Goal: Information Seeking & Learning: Learn about a topic

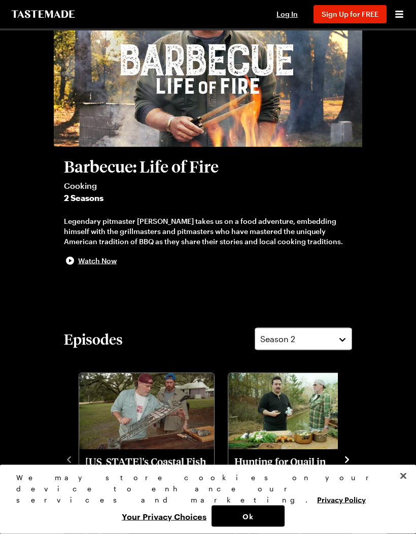
scroll to position [93, 0]
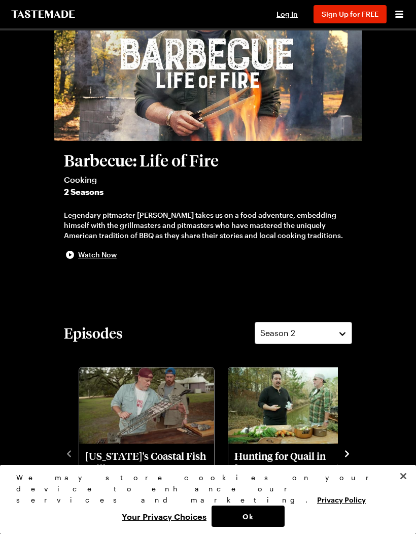
click at [351, 447] on button "navigate to next item" at bounding box center [347, 452] width 10 height 12
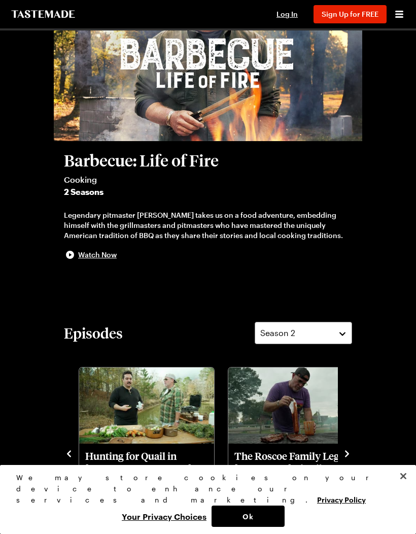
click at [352, 455] on icon "navigate to next item" at bounding box center [347, 453] width 10 height 10
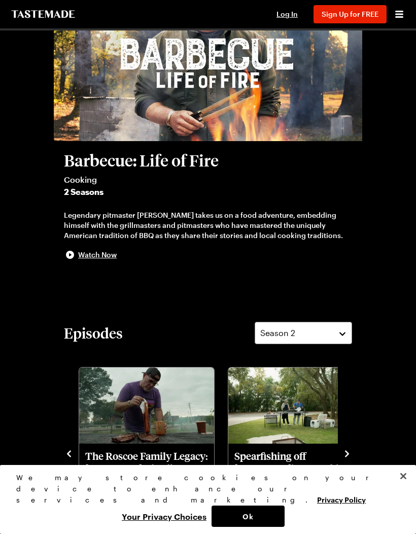
click at [351, 448] on icon "navigate to next item" at bounding box center [347, 453] width 10 height 10
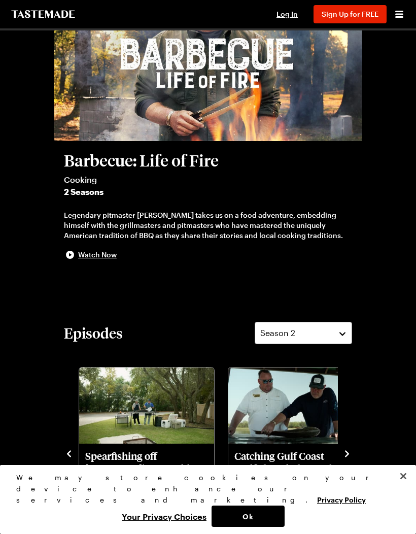
click at [358, 452] on div "Episodes Season 2 [US_STATE]'s Coastal Fish Grill Barbecue: Life of Fire S2 - E…" at bounding box center [208, 431] width 308 height 219
click at [350, 455] on icon "navigate to next item" at bounding box center [347, 453] width 10 height 10
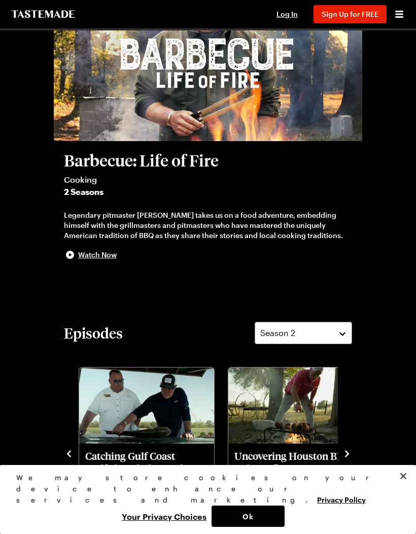
click at [349, 455] on icon "navigate to next item" at bounding box center [347, 453] width 10 height 10
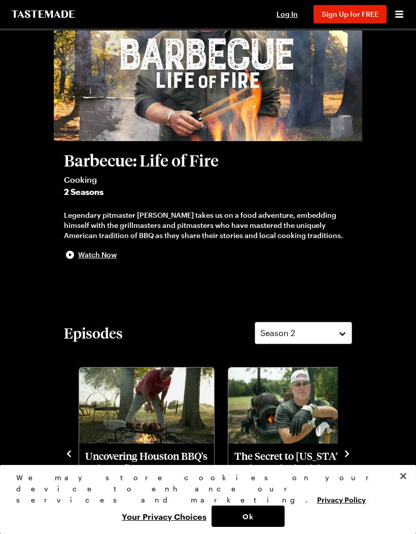
click at [352, 449] on icon "navigate to next item" at bounding box center [347, 453] width 10 height 10
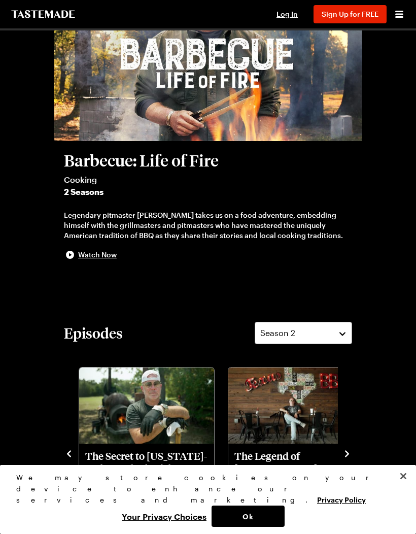
click at [350, 451] on icon "navigate to next item" at bounding box center [347, 453] width 10 height 10
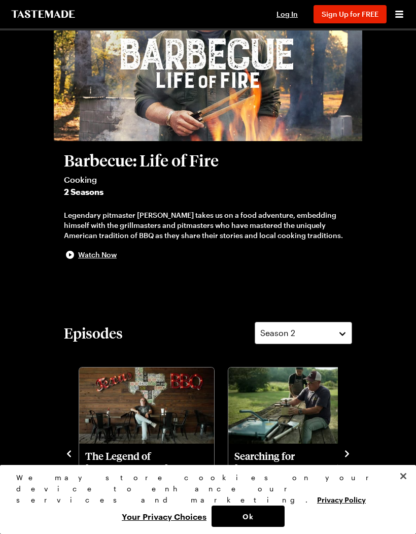
click at [350, 453] on icon "navigate to next item" at bounding box center [347, 453] width 10 height 10
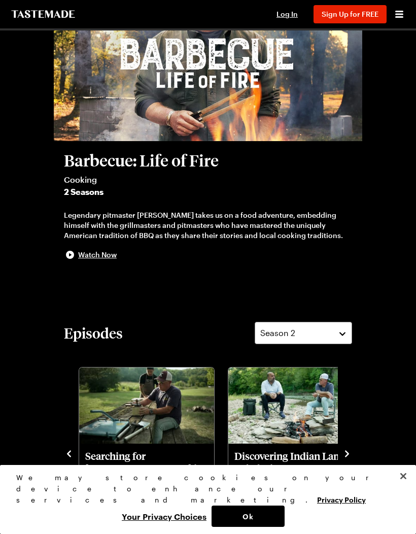
click at [351, 454] on icon "navigate to next item" at bounding box center [347, 453] width 10 height 10
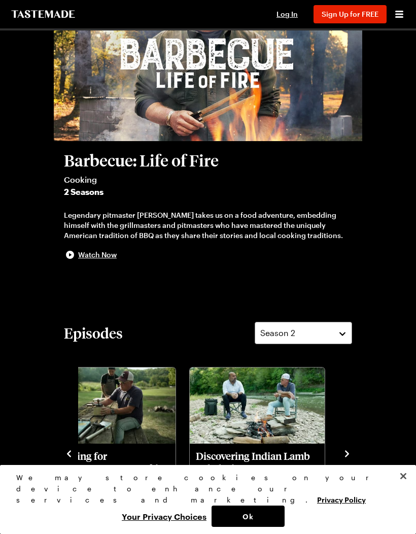
click at [350, 453] on icon "navigate to next item" at bounding box center [347, 453] width 10 height 10
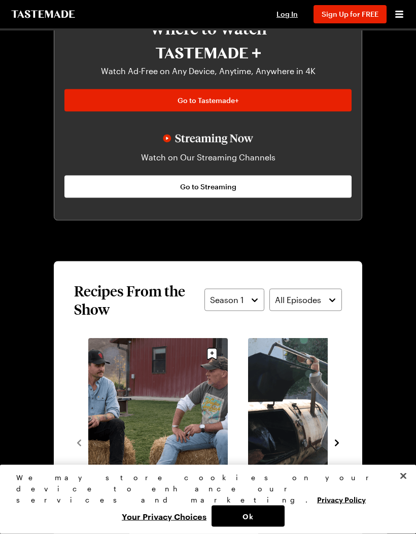
scroll to position [679, 0]
click at [340, 440] on icon "navigate to next item" at bounding box center [337, 442] width 10 height 10
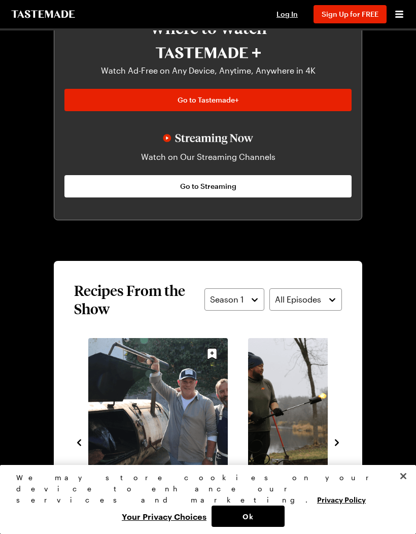
click at [335, 446] on icon "navigate to next item" at bounding box center [337, 442] width 10 height 10
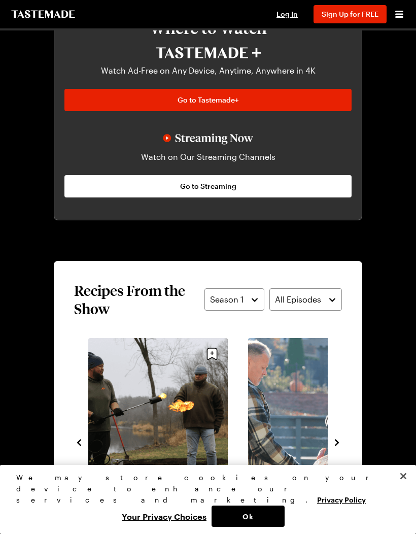
click at [337, 447] on button "navigate to next item" at bounding box center [337, 441] width 10 height 12
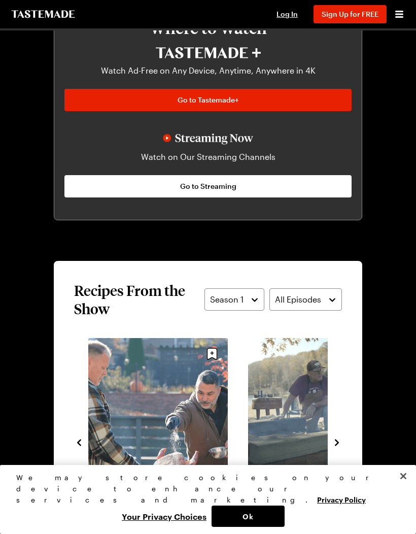
click at [334, 446] on icon "navigate to next item" at bounding box center [337, 442] width 10 height 10
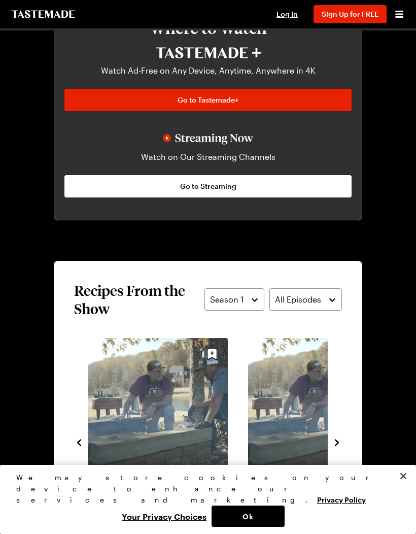
click at [338, 445] on icon "navigate to next item" at bounding box center [337, 442] width 10 height 10
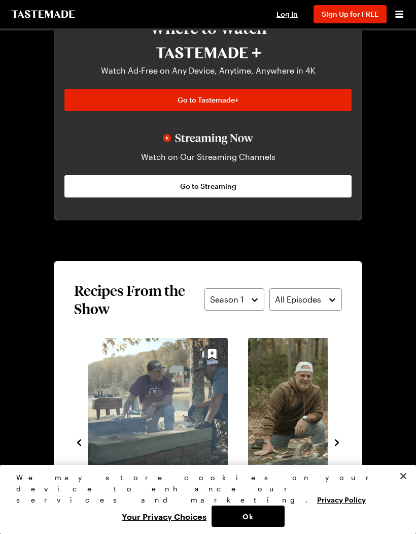
click at [341, 439] on icon "navigate to next item" at bounding box center [337, 442] width 10 height 10
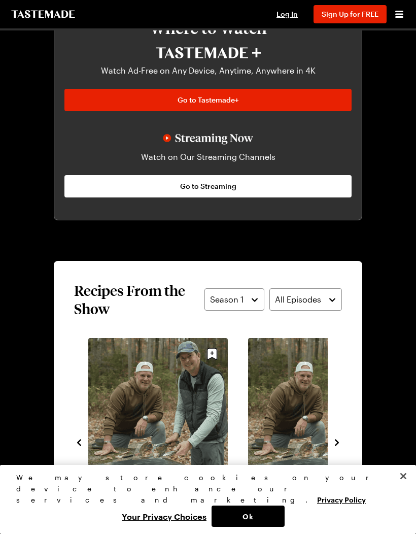
click at [339, 443] on icon "navigate to next item" at bounding box center [337, 442] width 10 height 10
click at [340, 439] on icon "navigate to next item" at bounding box center [337, 442] width 10 height 10
click at [339, 441] on icon "navigate to next item" at bounding box center [337, 442] width 10 height 10
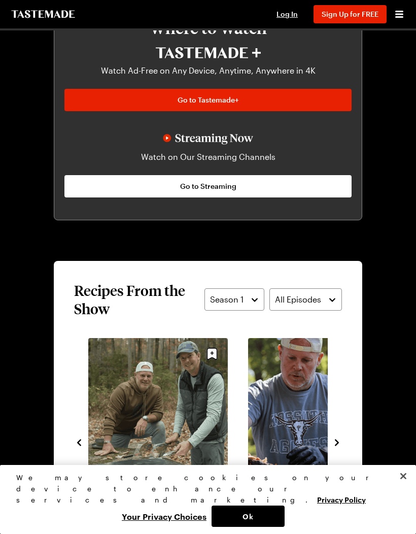
click at [341, 441] on icon "navigate to next item" at bounding box center [337, 442] width 10 height 10
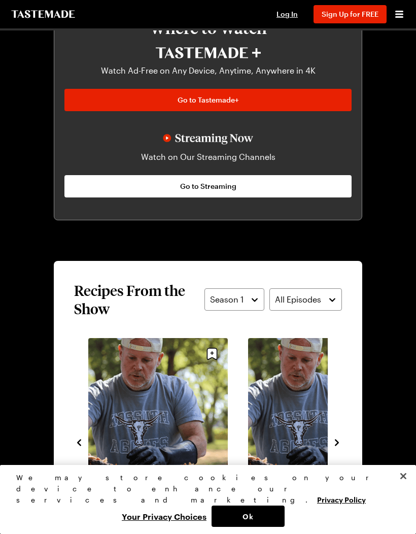
click at [341, 438] on icon "navigate to next item" at bounding box center [337, 442] width 10 height 10
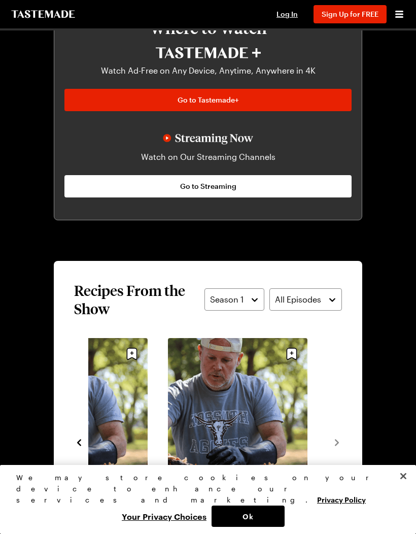
click at [344, 442] on section "Recipes From the Show Season 1 All Episodes Santa [PERSON_NAME]-Style BBQ Top B…" at bounding box center [208, 435] width 308 height 348
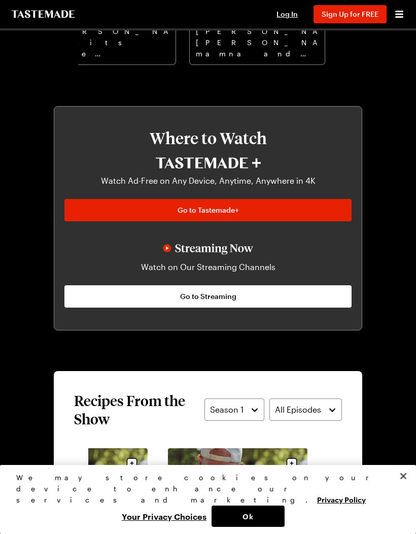
scroll to position [567, 0]
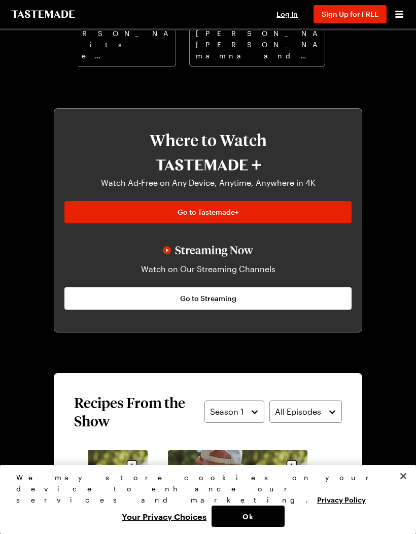
click at [287, 15] on span "Log In" at bounding box center [286, 14] width 21 height 9
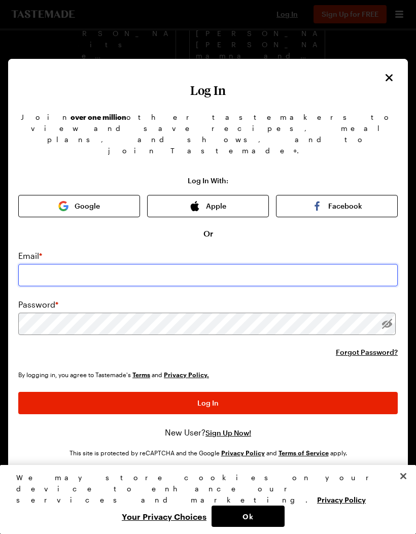
click at [173, 264] on input "email" at bounding box center [207, 275] width 379 height 22
type input "[EMAIL_ADDRESS][DOMAIN_NAME]"
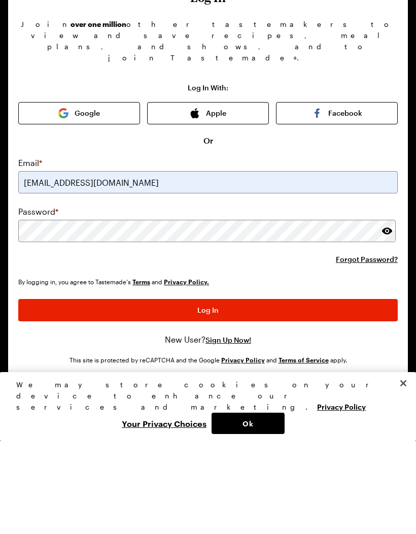
click at [49, 369] on div "By logging in, you agree to Tastemade's Terms and Privacy Policy. Log In New Us…" at bounding box center [207, 403] width 379 height 69
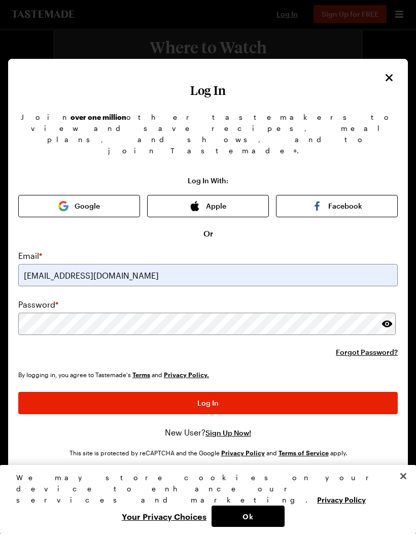
click at [49, 397] on button "Log In" at bounding box center [207, 403] width 379 height 22
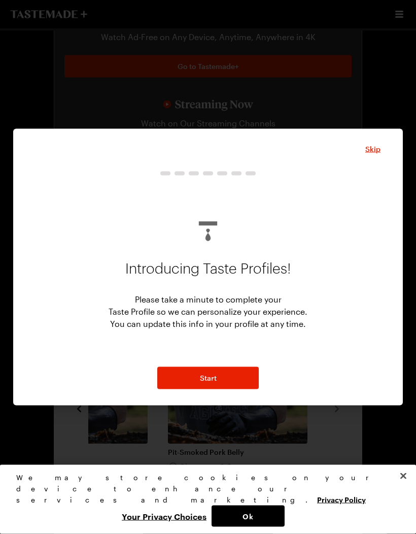
scroll to position [714, 0]
click at [379, 154] on span "Skip" at bounding box center [372, 149] width 15 height 10
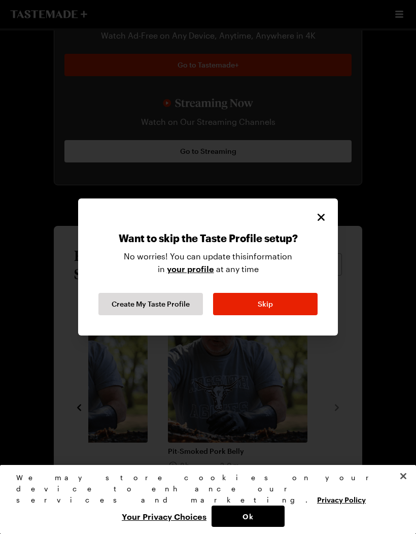
click at [320, 223] on icon "Close" at bounding box center [321, 217] width 12 height 12
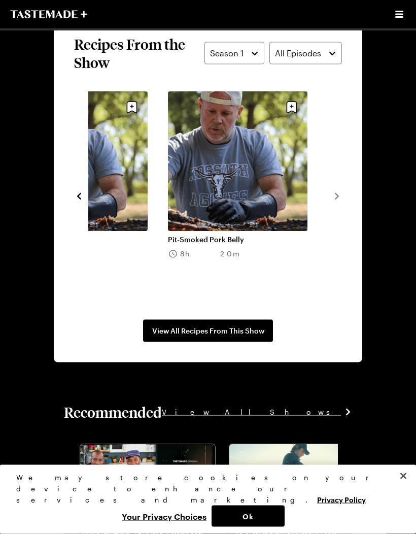
scroll to position [925, 0]
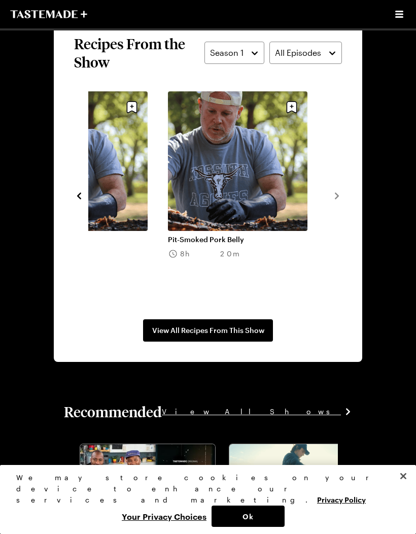
click at [251, 332] on span "View All Recipes From This Show" at bounding box center [208, 330] width 112 height 10
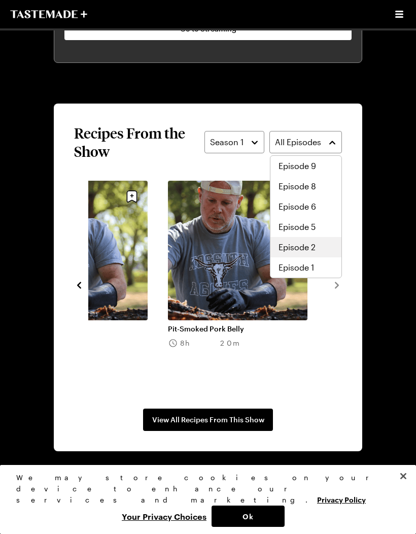
scroll to position [53, 0]
click at [309, 246] on span "Episode 2" at bounding box center [297, 247] width 37 height 12
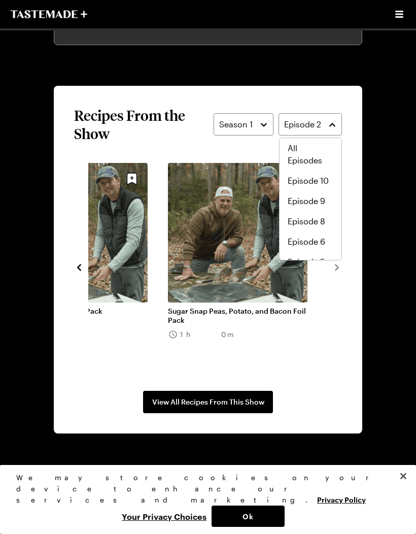
scroll to position [0, 0]
click at [319, 175] on span "Episode 10" at bounding box center [308, 181] width 41 height 12
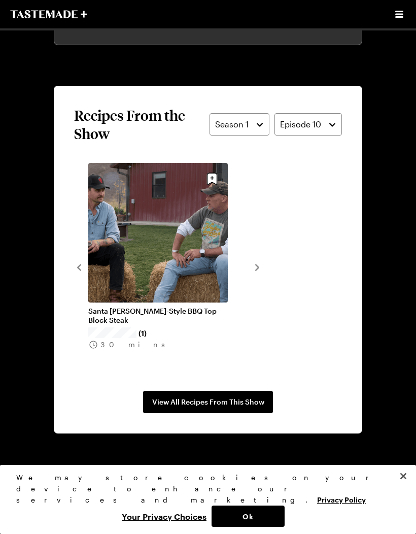
click at [76, 273] on div "Santa [PERSON_NAME]-Style BBQ Top Block Steak (1) 30 mins" at bounding box center [208, 266] width 268 height 207
click at [70, 262] on section "Recipes From the Show Season 1 Episode 10 Santa [PERSON_NAME]-Style BBQ Top Blo…" at bounding box center [208, 260] width 308 height 348
click at [69, 262] on section "Recipes From the Show Season 1 Episode 10 Santa [PERSON_NAME]-Style BBQ Top Blo…" at bounding box center [208, 260] width 308 height 348
click at [68, 261] on section "Recipes From the Show Season 1 Episode 10 Santa [PERSON_NAME]-Style BBQ Top Blo…" at bounding box center [208, 260] width 308 height 348
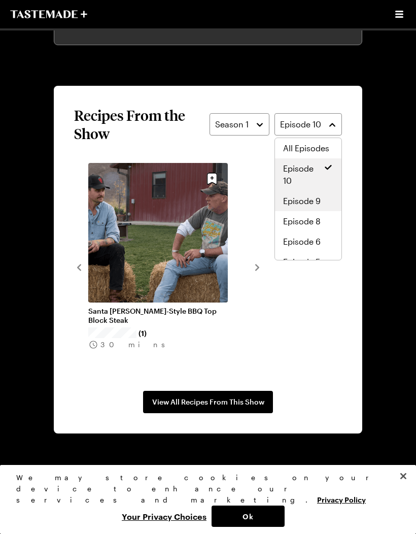
click at [316, 205] on span "Episode 9" at bounding box center [302, 201] width 38 height 12
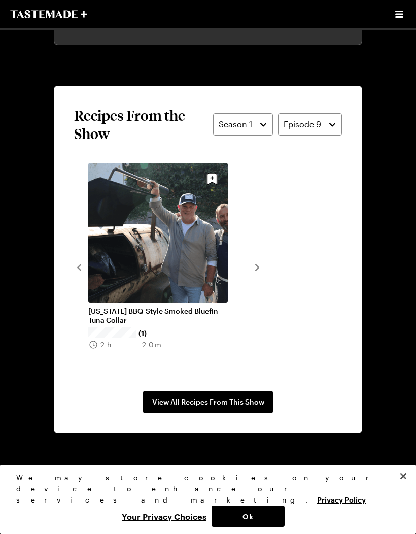
click at [89, 306] on link "[US_STATE] BBQ-Style Smoked Bluefin Tuna Collar" at bounding box center [158, 315] width 140 height 18
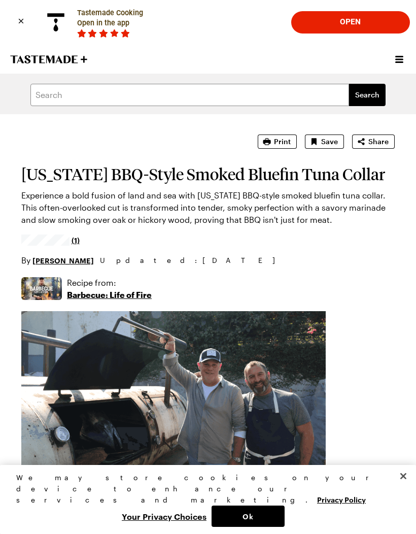
click at [24, 20] on icon "Close banner" at bounding box center [21, 21] width 11 height 11
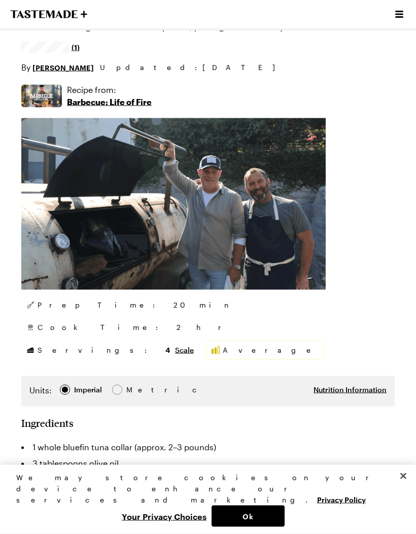
scroll to position [86, 0]
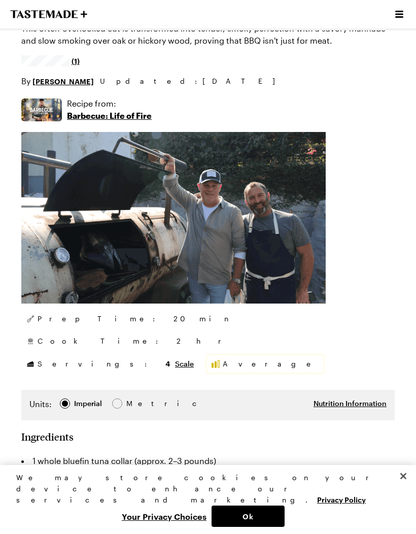
type textarea "x"
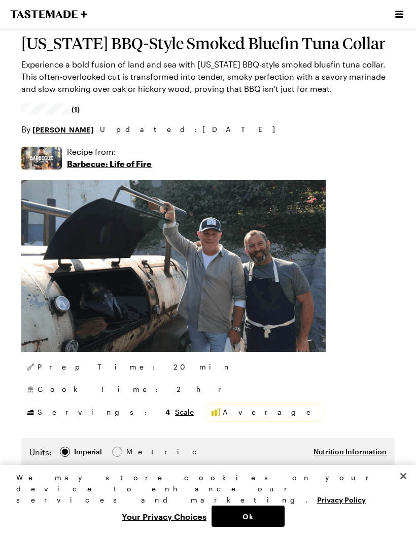
scroll to position [0, 0]
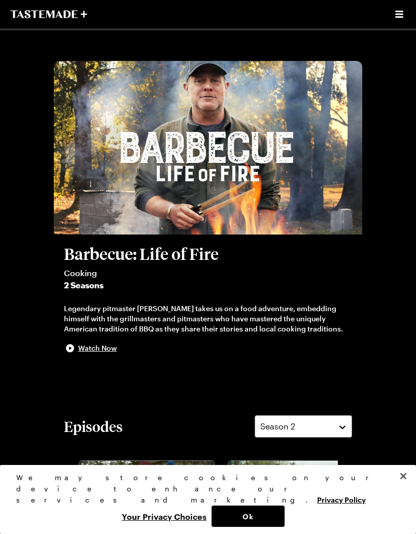
scroll to position [854, 0]
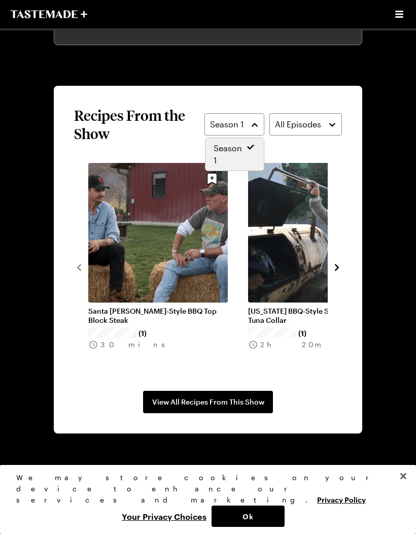
click at [223, 163] on span "Season 1" at bounding box center [230, 154] width 32 height 24
click at [397, 17] on icon "Open menu" at bounding box center [399, 14] width 8 height 7
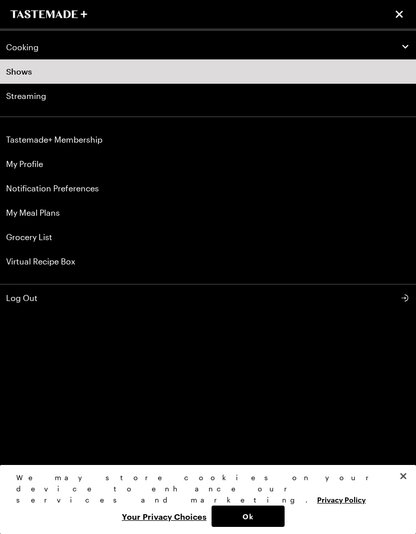
click at [151, 72] on link "Shows" at bounding box center [208, 71] width 416 height 24
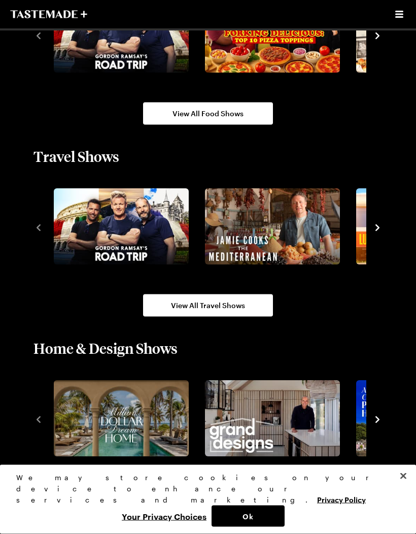
scroll to position [1072, 0]
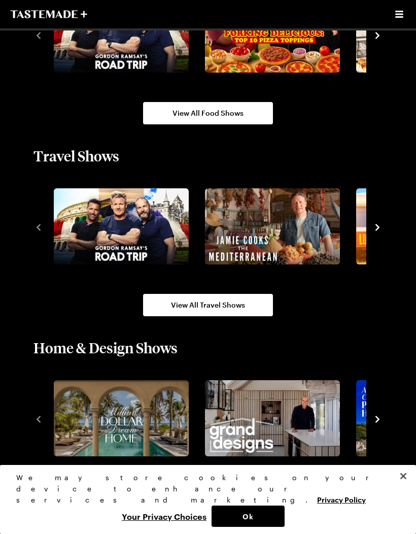
click at [378, 229] on icon "navigate to next item" at bounding box center [377, 227] width 10 height 10
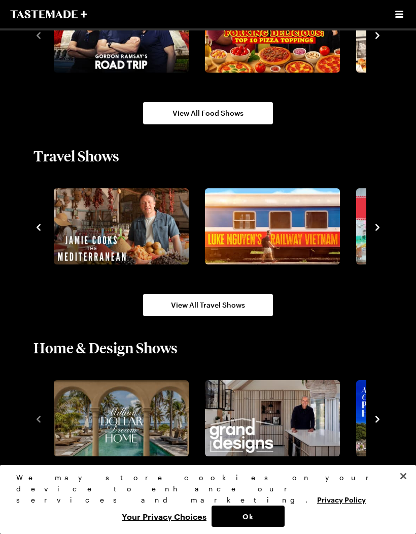
click at [365, 225] on img "4 / 10" at bounding box center [423, 226] width 135 height 76
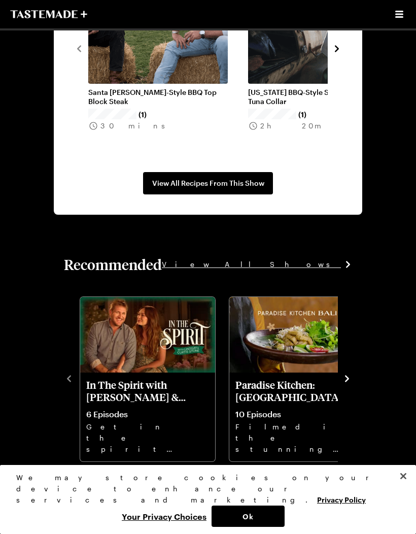
scroll to position [854, 0]
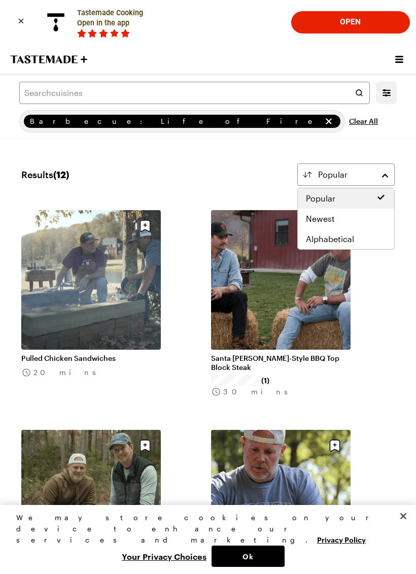
click at [389, 182] on button "Popular" at bounding box center [345, 174] width 97 height 22
click at [388, 178] on button "Popular" at bounding box center [345, 174] width 97 height 22
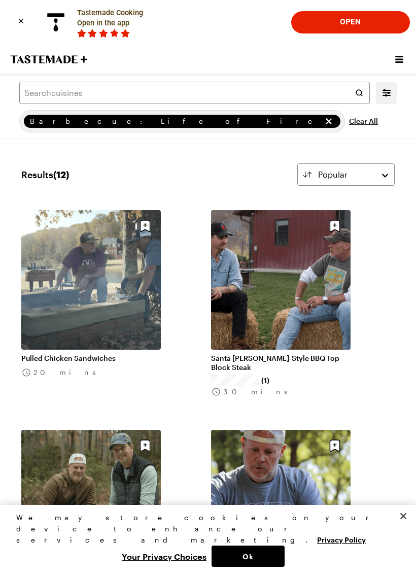
click at [19, 20] on icon "Close banner" at bounding box center [21, 21] width 5 height 5
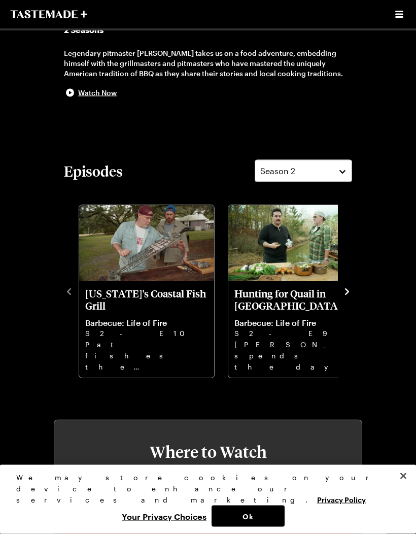
scroll to position [256, 0]
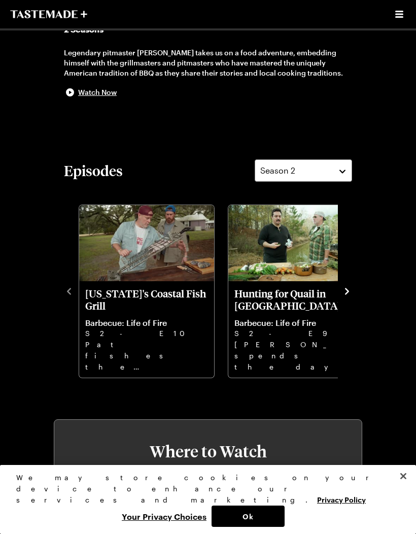
click at [344, 178] on button "Season 2" at bounding box center [303, 170] width 97 height 22
click at [349, 296] on icon "navigate to next item" at bounding box center [347, 291] width 10 height 10
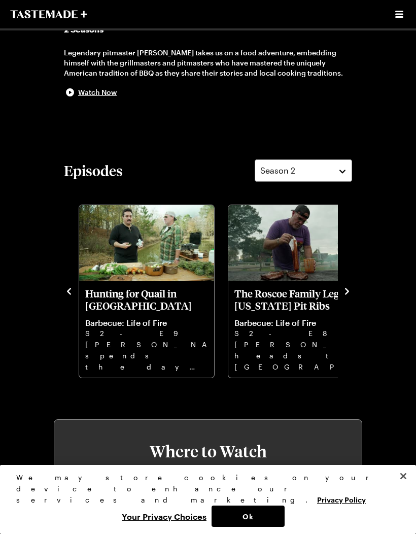
click at [312, 348] on p "[PERSON_NAME] heads to [GEOGRAPHIC_DATA] to team up with chef [PERSON_NAME], co…" at bounding box center [295, 355] width 123 height 32
